Goal: Information Seeking & Learning: Learn about a topic

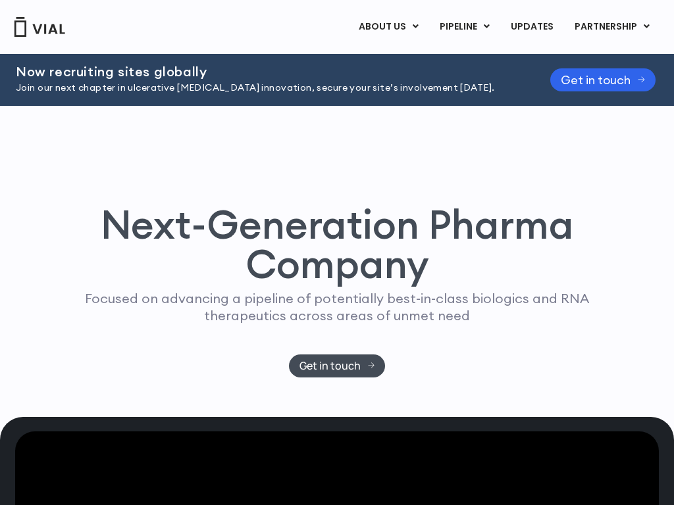
click at [337, 243] on h1 "Next-Generation Pharma Company" at bounding box center [337, 244] width 570 height 79
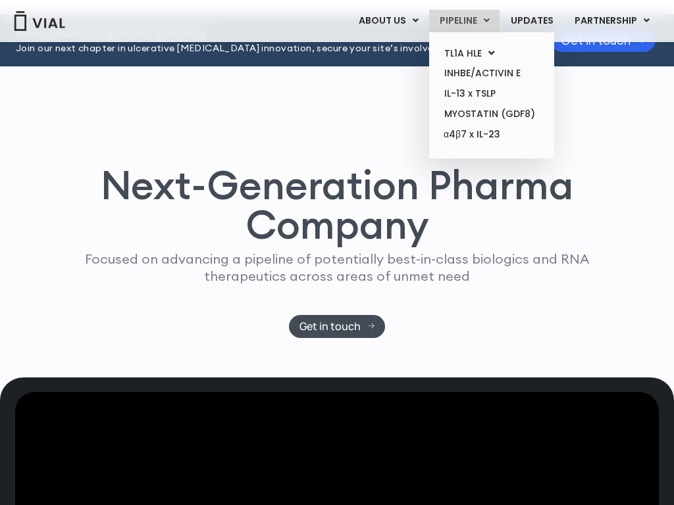
click at [464, 20] on span "PIPELINE" at bounding box center [459, 20] width 38 height 13
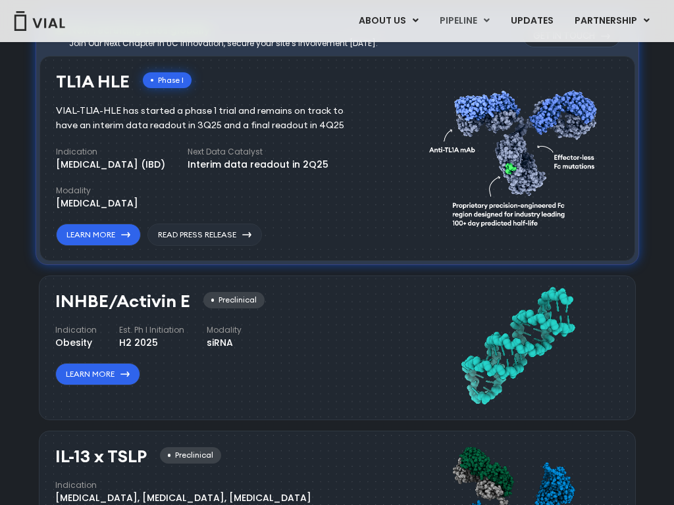
click at [231, 345] on div "siRNA" at bounding box center [224, 343] width 35 height 14
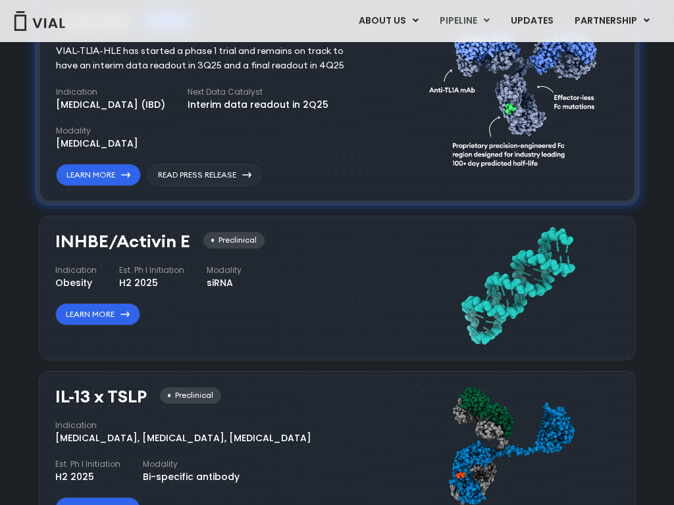
click at [517, 286] on img at bounding box center [517, 286] width 176 height 120
click at [532, 20] on link "UPDATES" at bounding box center [531, 21] width 63 height 22
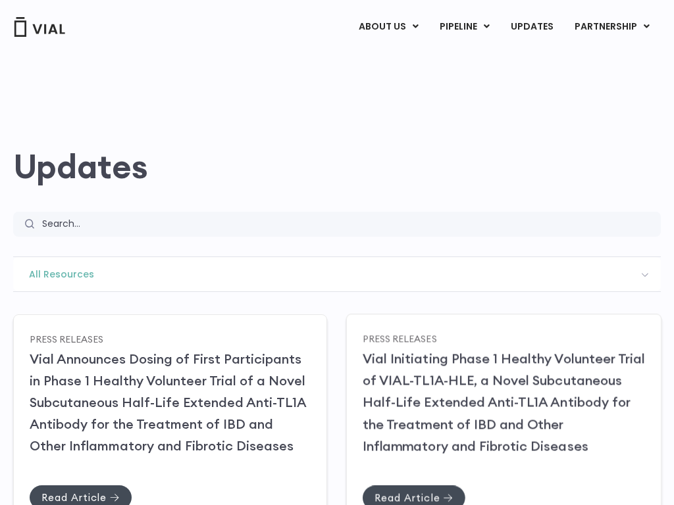
click at [503, 402] on link "Vial Initiating Phase 1 Healthy Volunteer Trial of VIAL-TL1A-HLE, a Novel Subcu…" at bounding box center [504, 402] width 282 height 104
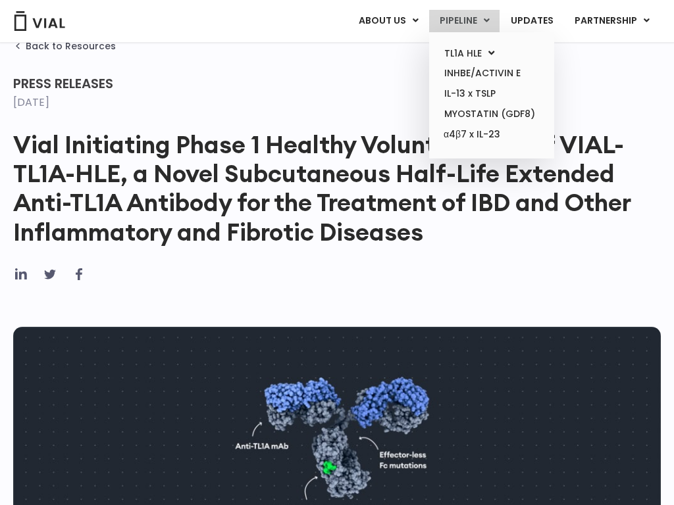
click at [464, 20] on span "PIPELINE" at bounding box center [459, 20] width 38 height 13
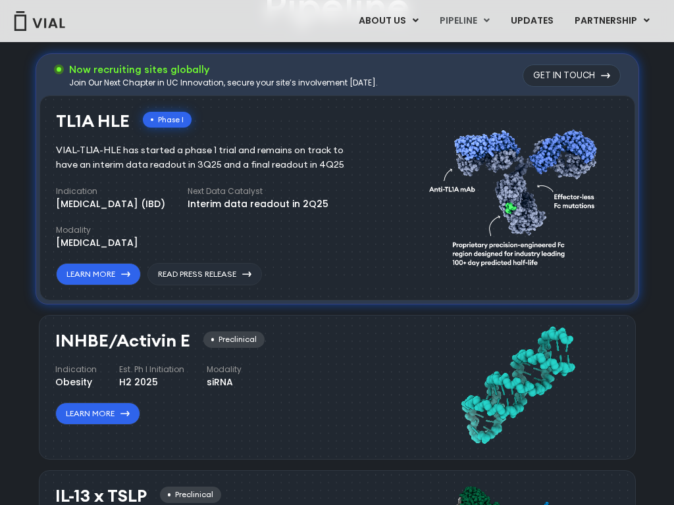
click at [337, 78] on div "Join Our Next Chapter in UC Innovation, secure your site’s involvement [DATE]." at bounding box center [223, 83] width 309 height 12
